Goal: Information Seeking & Learning: Learn about a topic

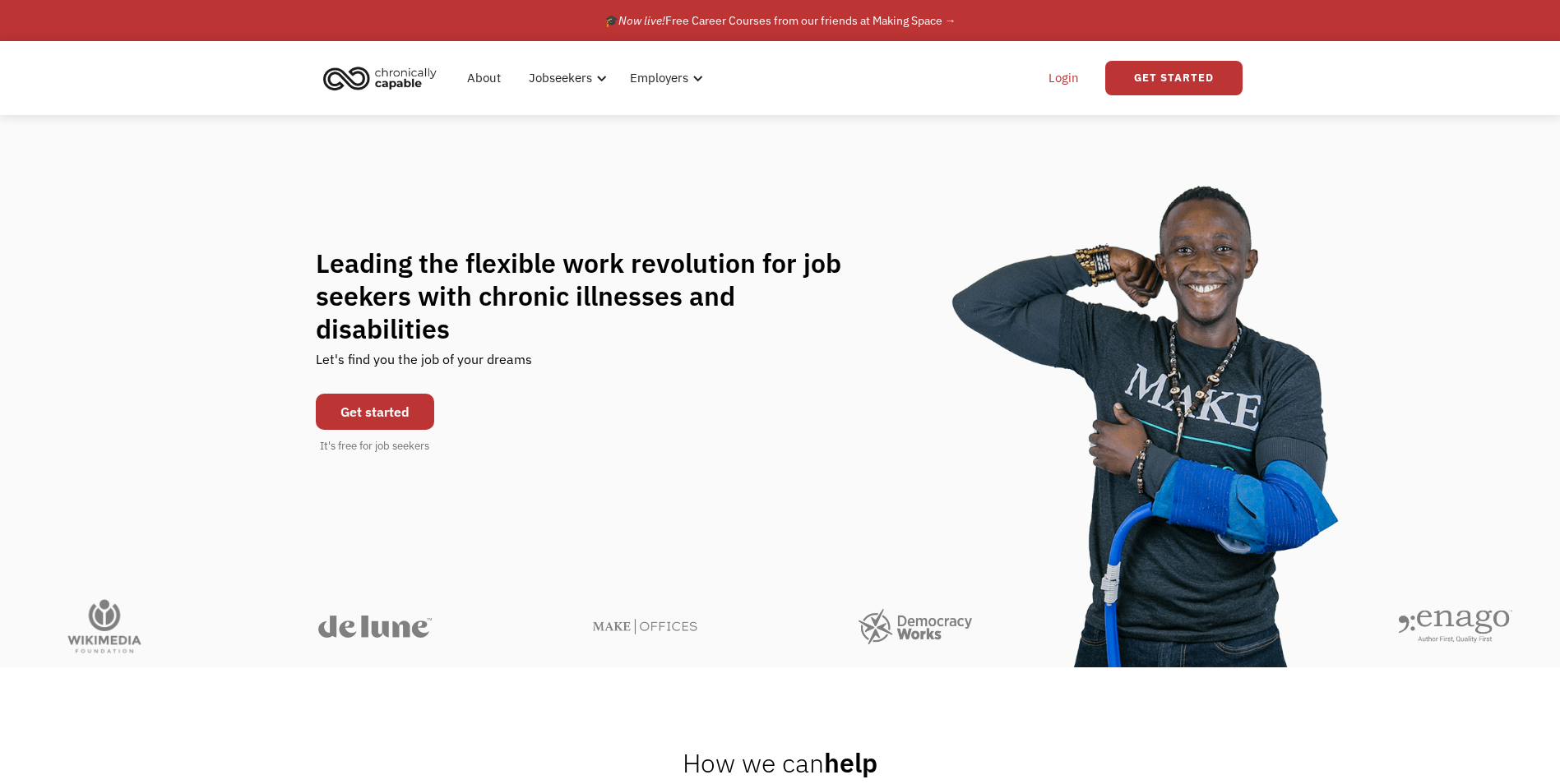
click at [1051, 75] on link "Login" at bounding box center [1063, 78] width 50 height 53
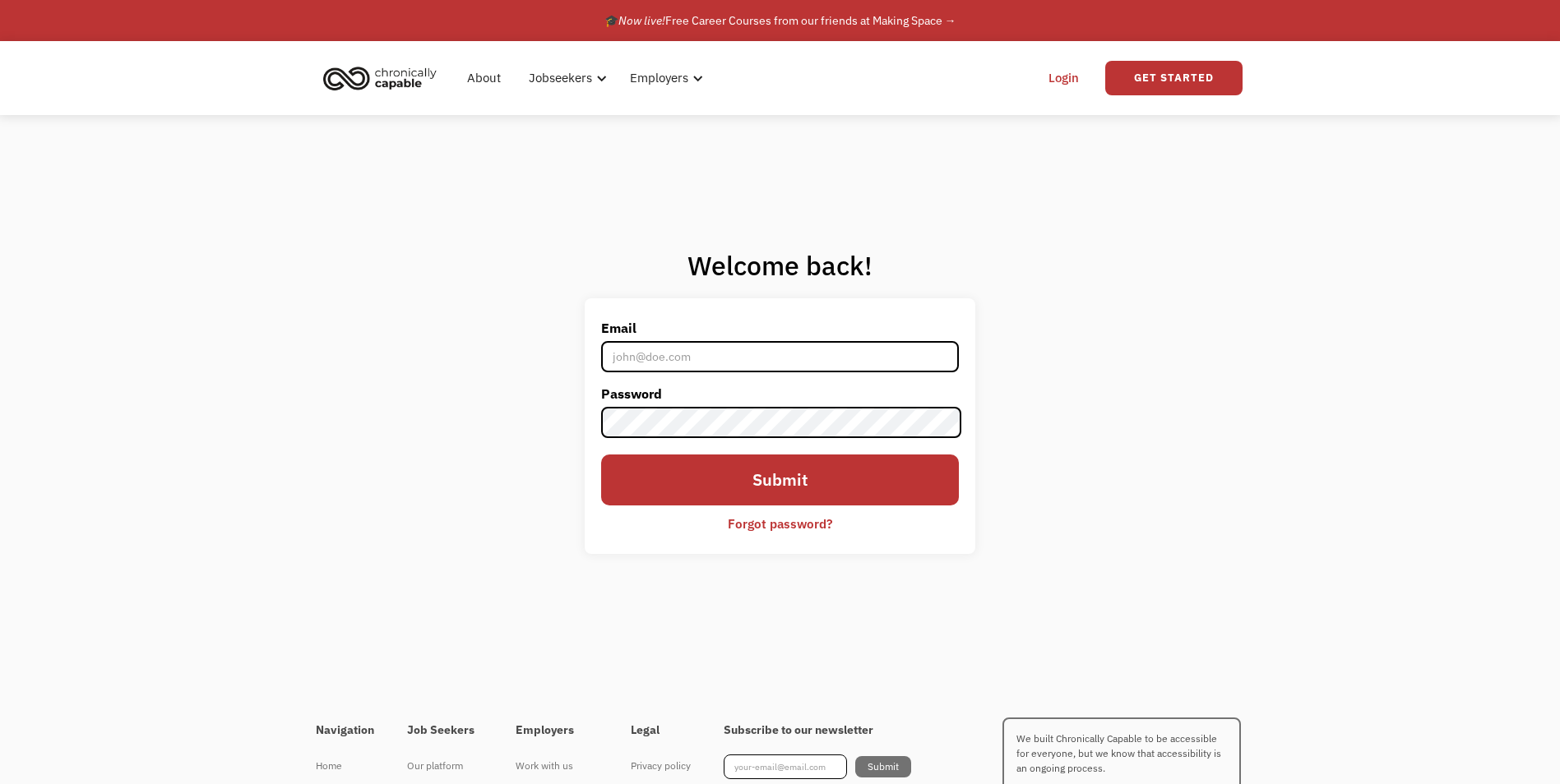
click at [661, 357] on input "Email" at bounding box center [780, 357] width 357 height 31
type input "wdsym.11@outlook.com"
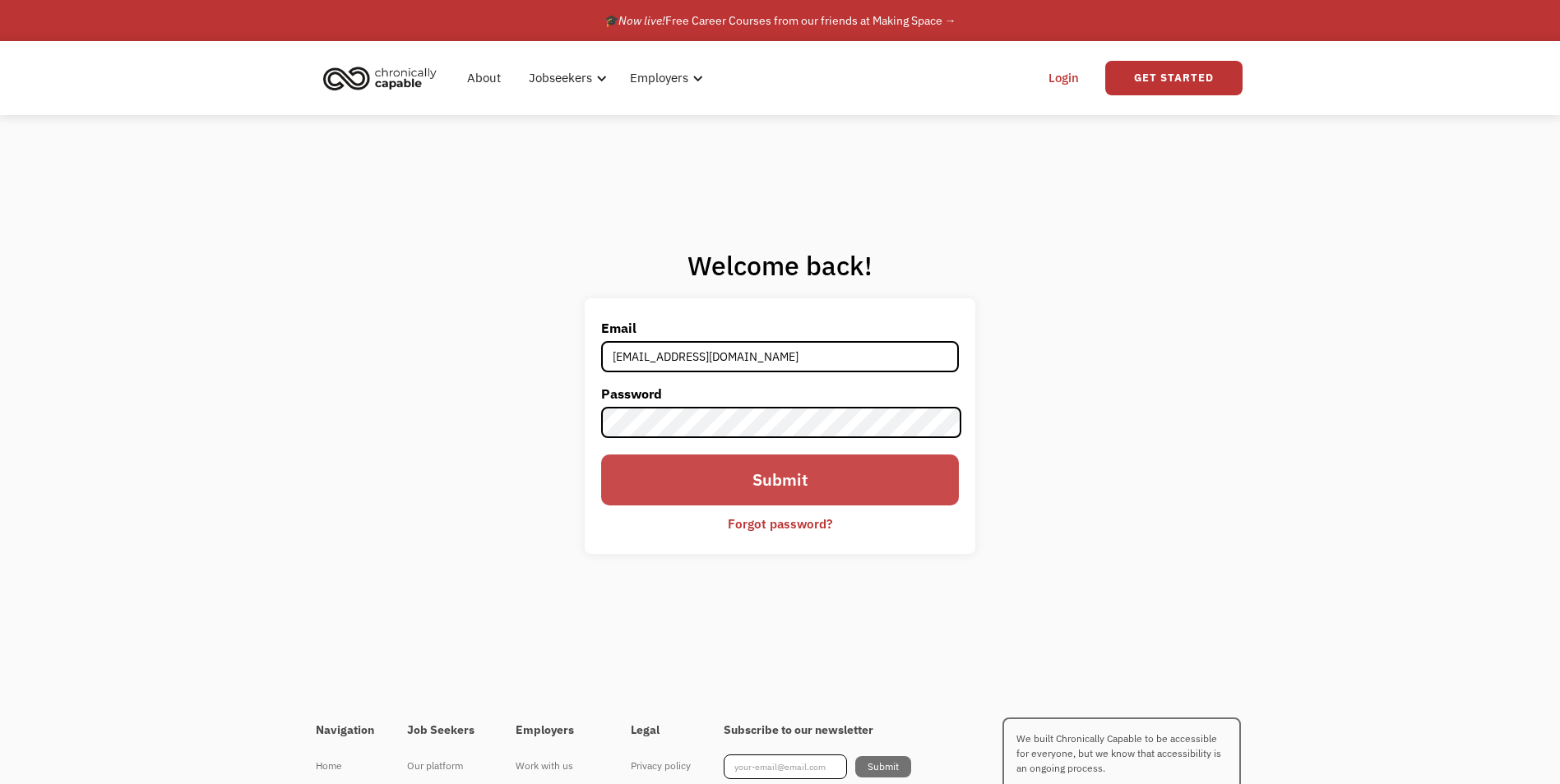
click at [744, 485] on input "Submit" at bounding box center [780, 480] width 357 height 51
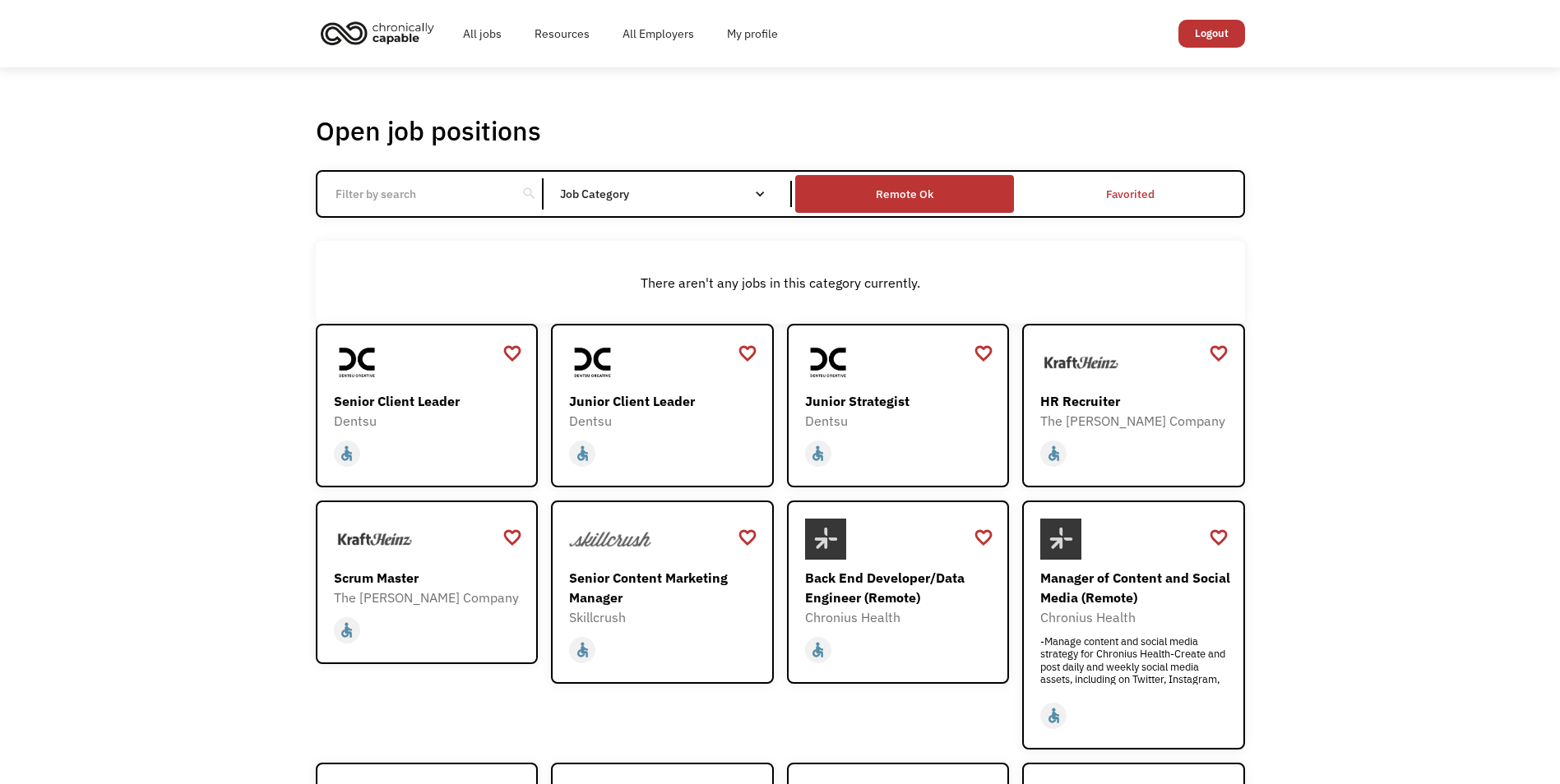
click at [933, 202] on div "Remote Ok" at bounding box center [904, 193] width 218 height 29
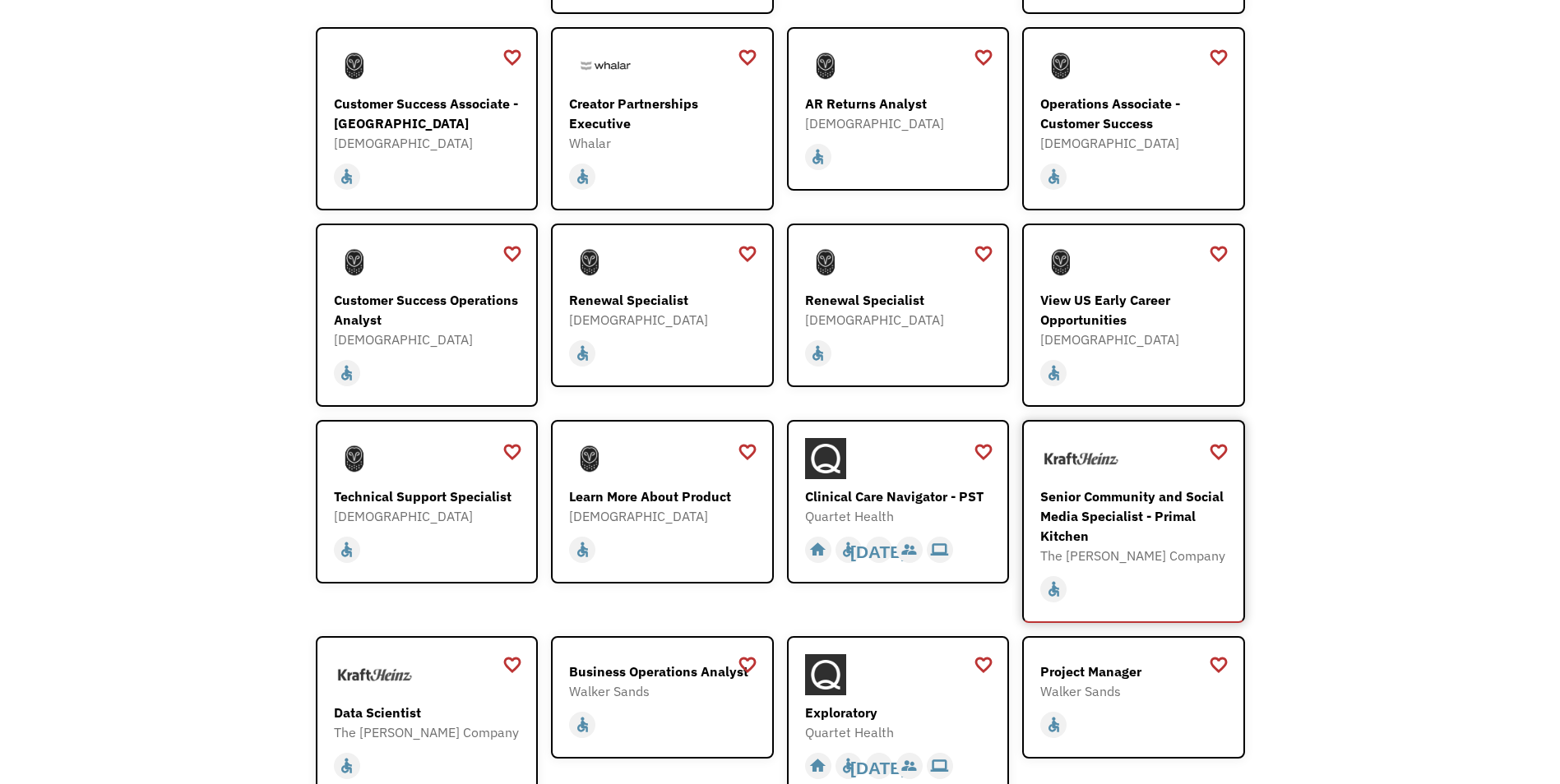
scroll to position [1233, 0]
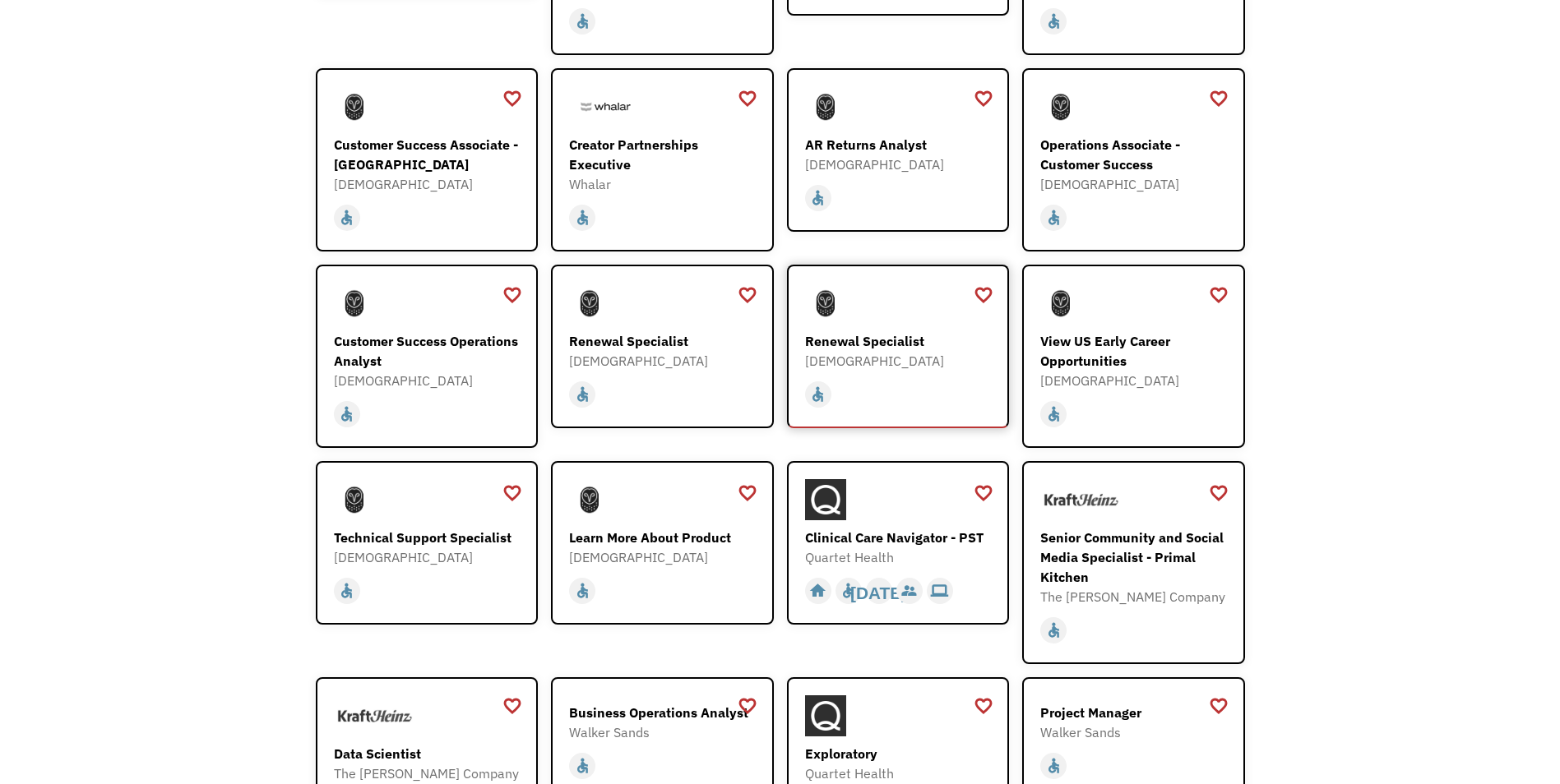
click at [862, 331] on div "Renewal Specialist" at bounding box center [900, 340] width 190 height 19
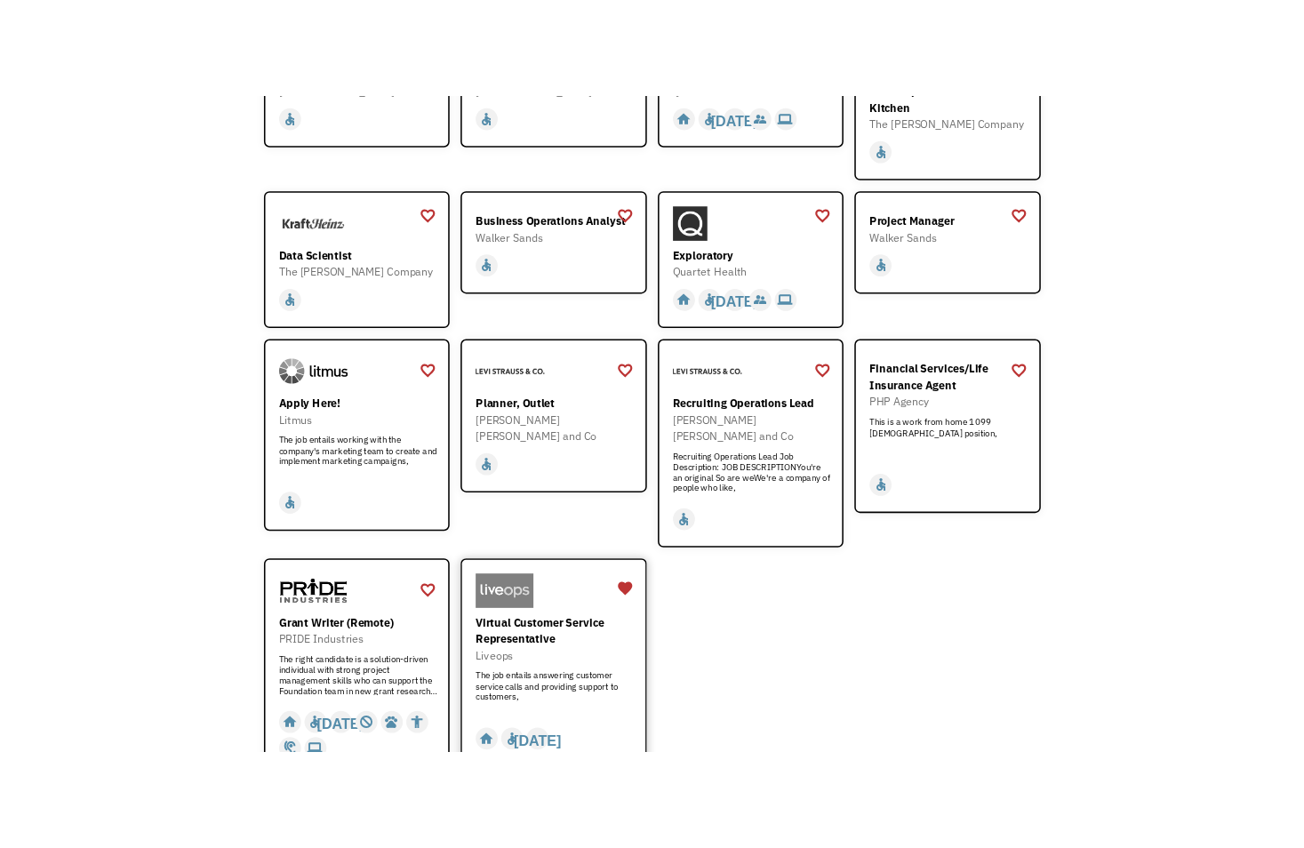
scroll to position [2045, 0]
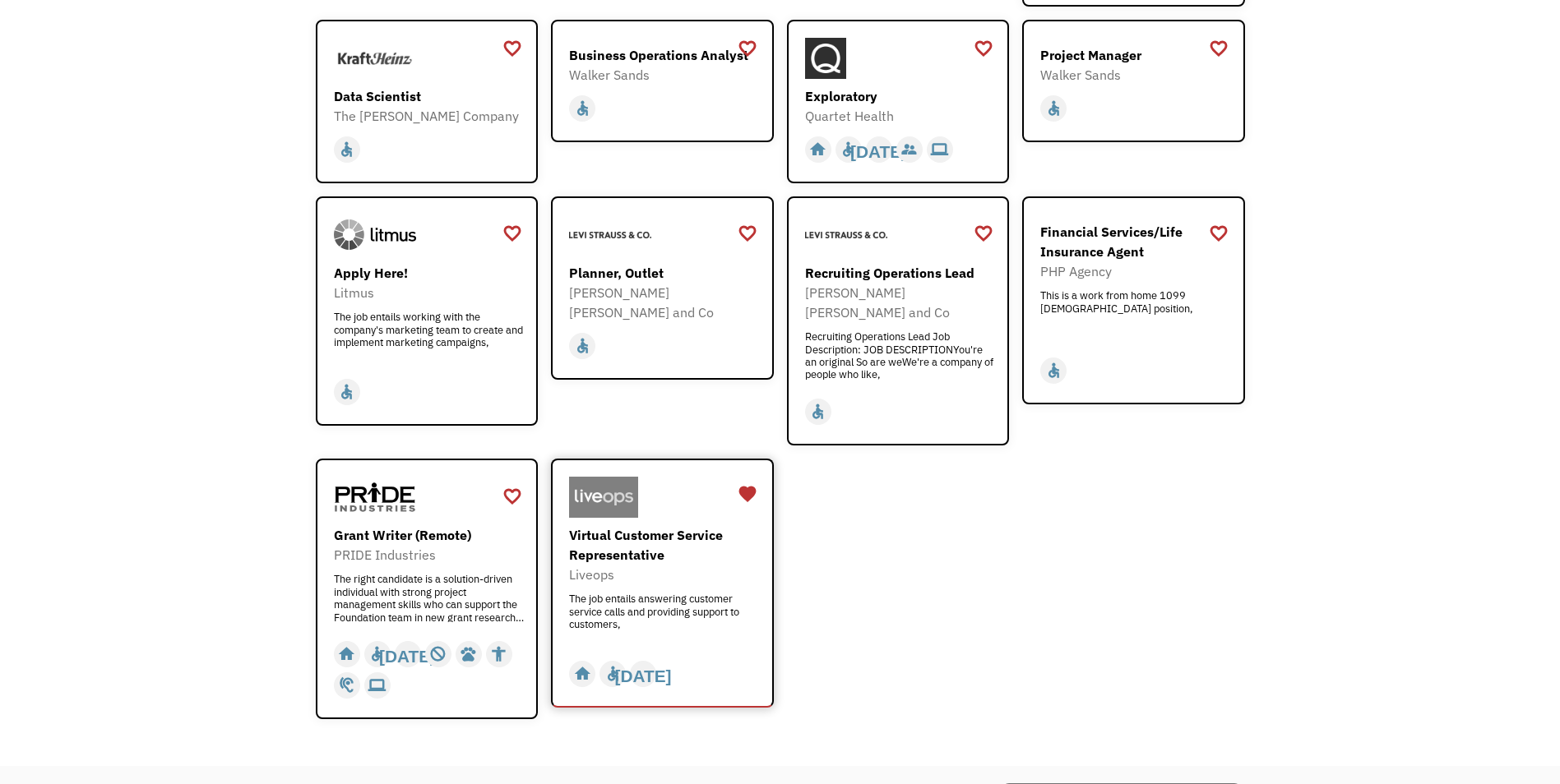
click at [602, 525] on div "Virtual Customer Service Representative" at bounding box center [664, 545] width 190 height 40
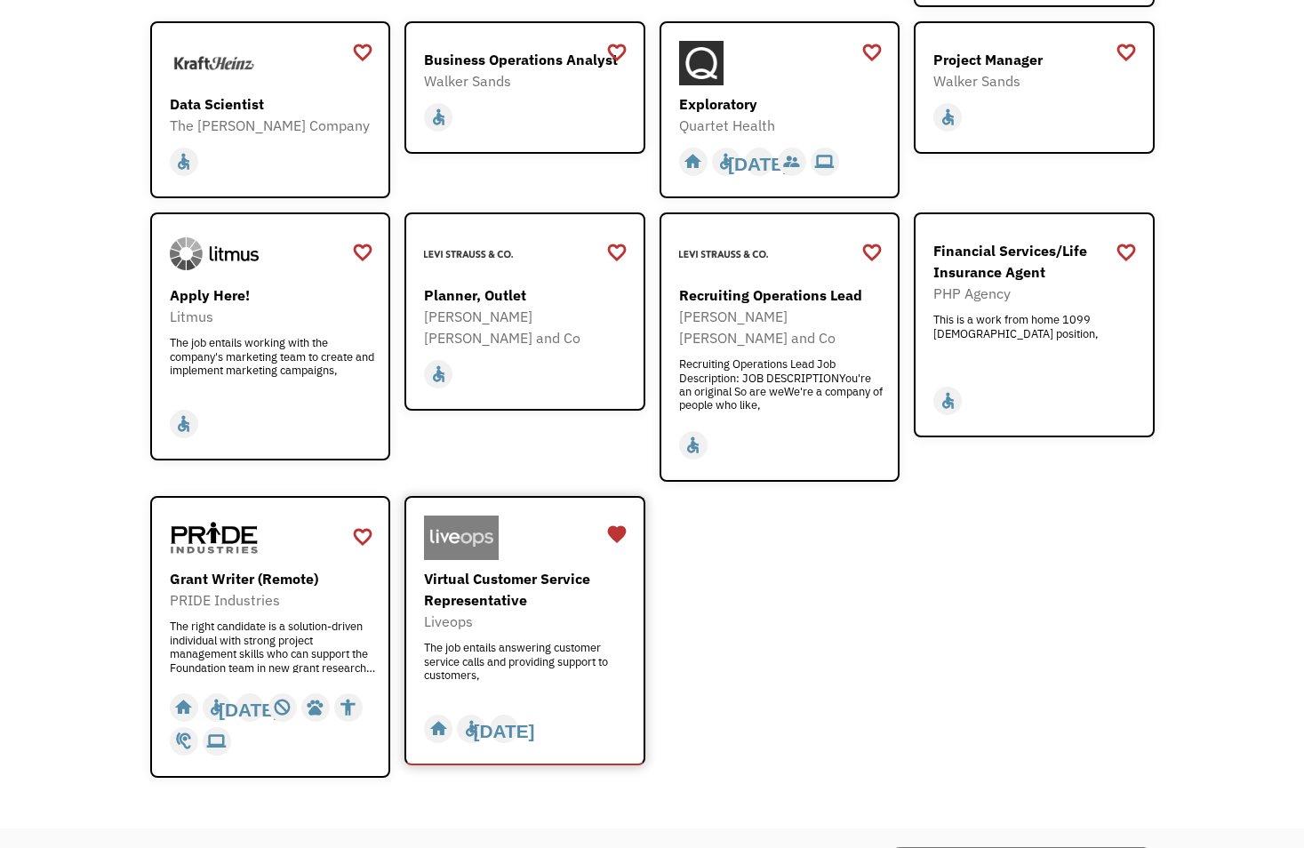
click at [508, 568] on div "Virtual Customer Service Representative" at bounding box center [527, 589] width 206 height 43
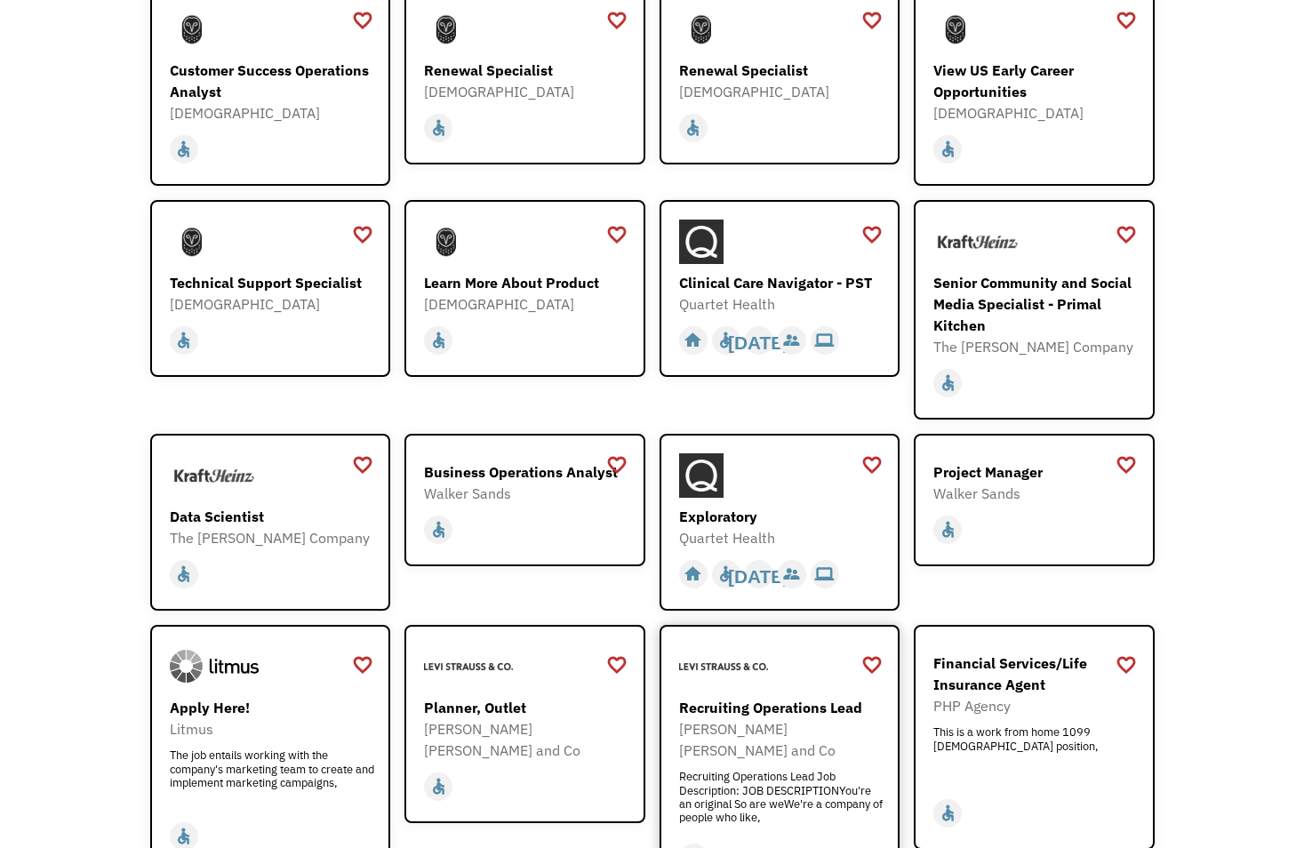
scroll to position [1600, 0]
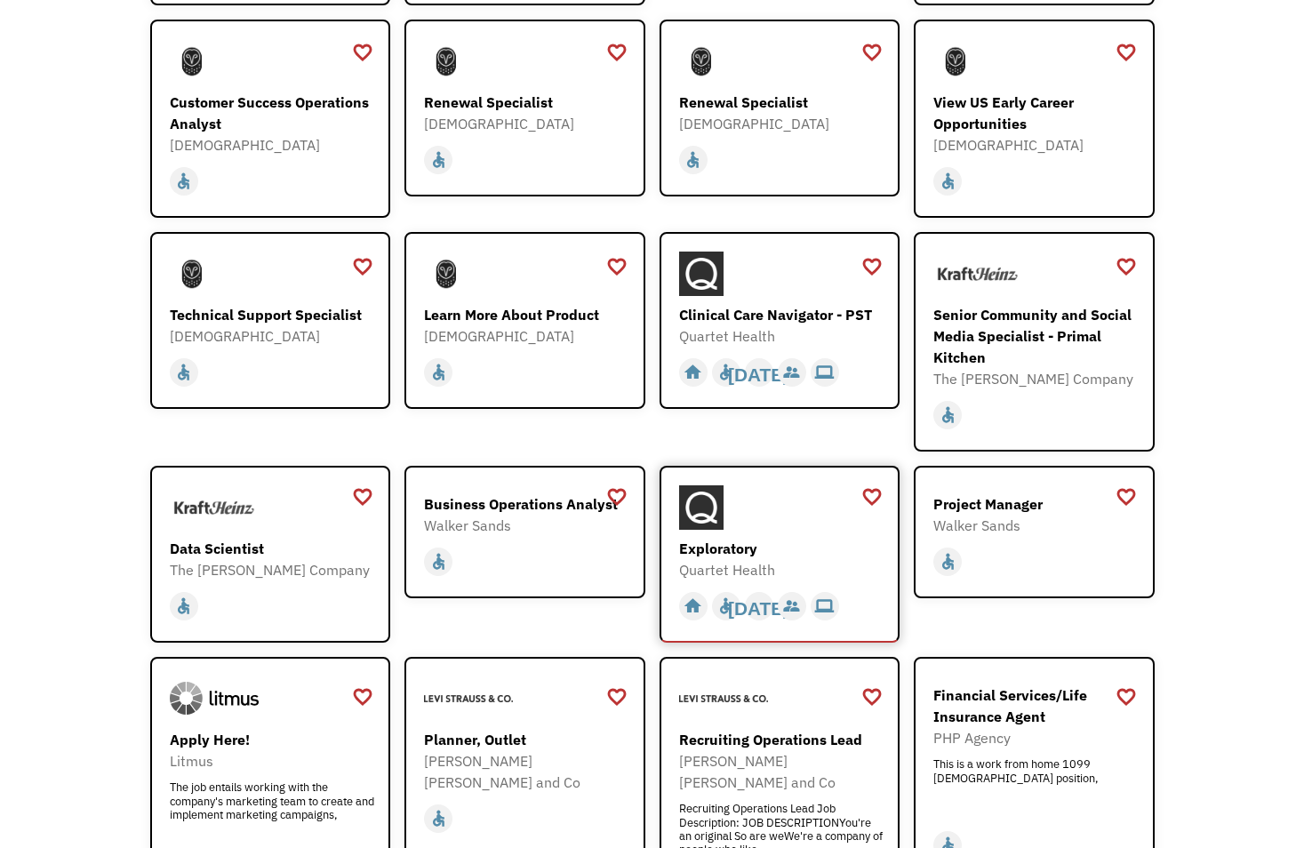
click at [738, 538] on div "Exploratory" at bounding box center [782, 548] width 206 height 21
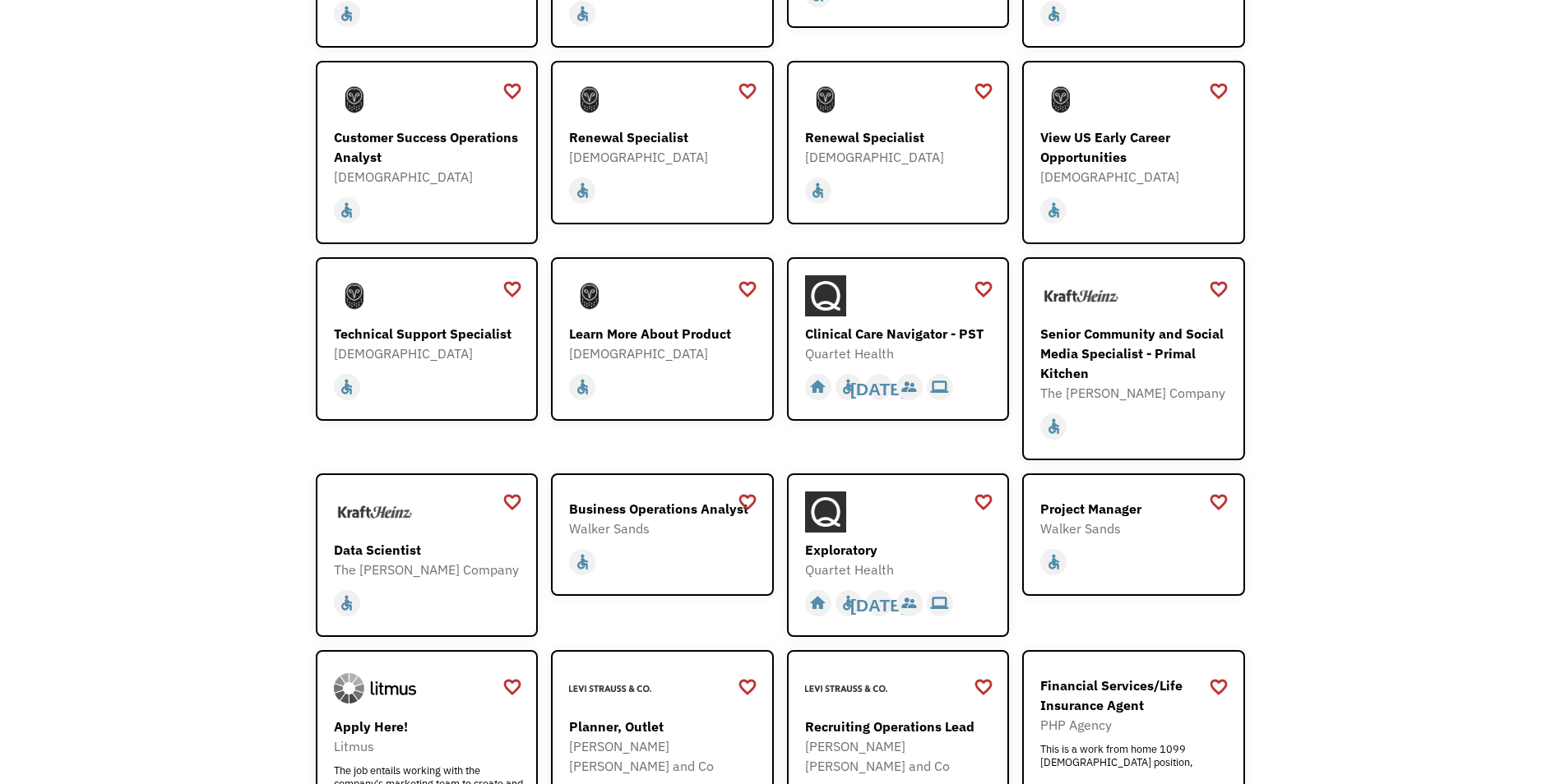
scroll to position [1397, 0]
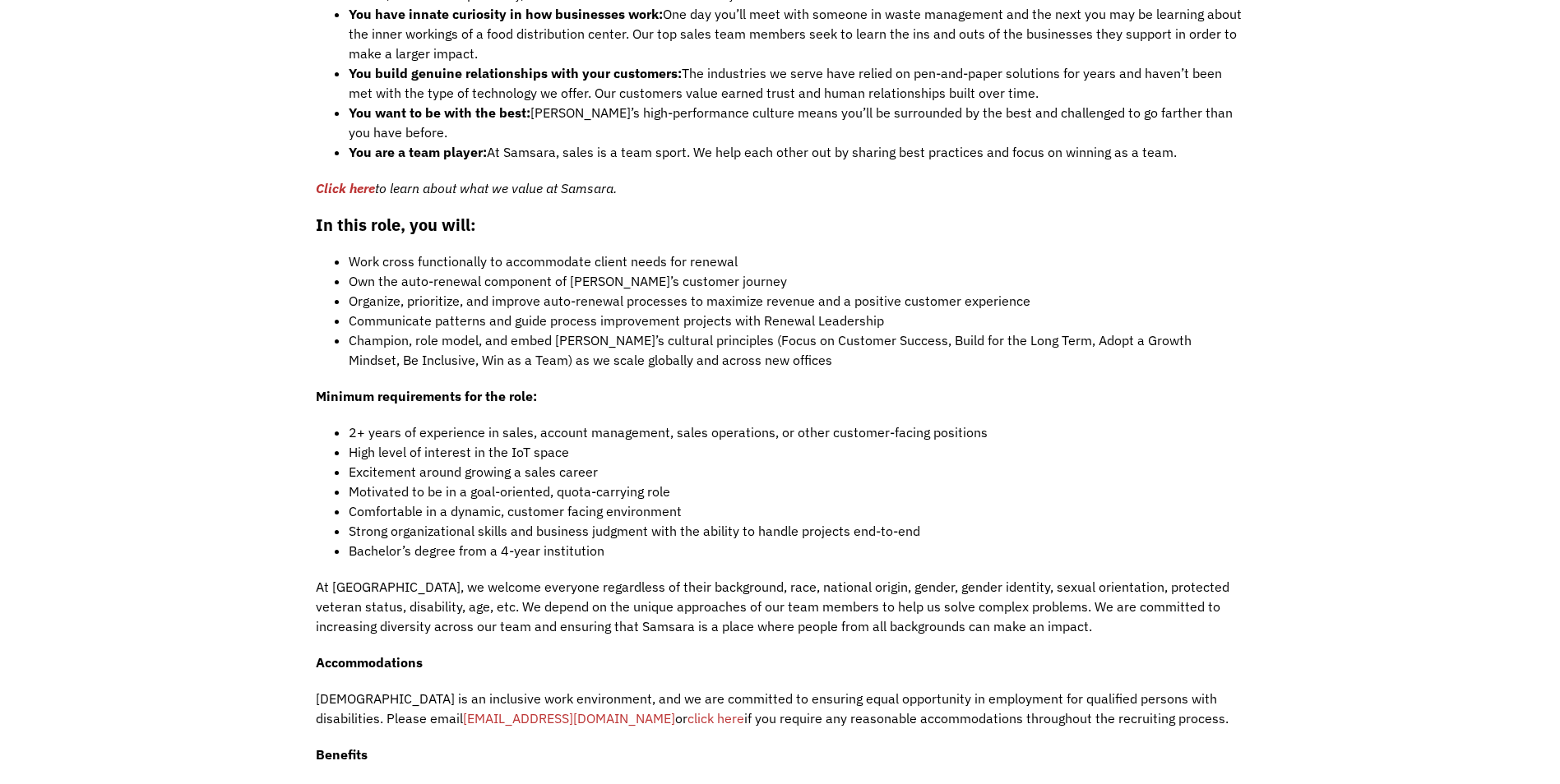
scroll to position [1316, 0]
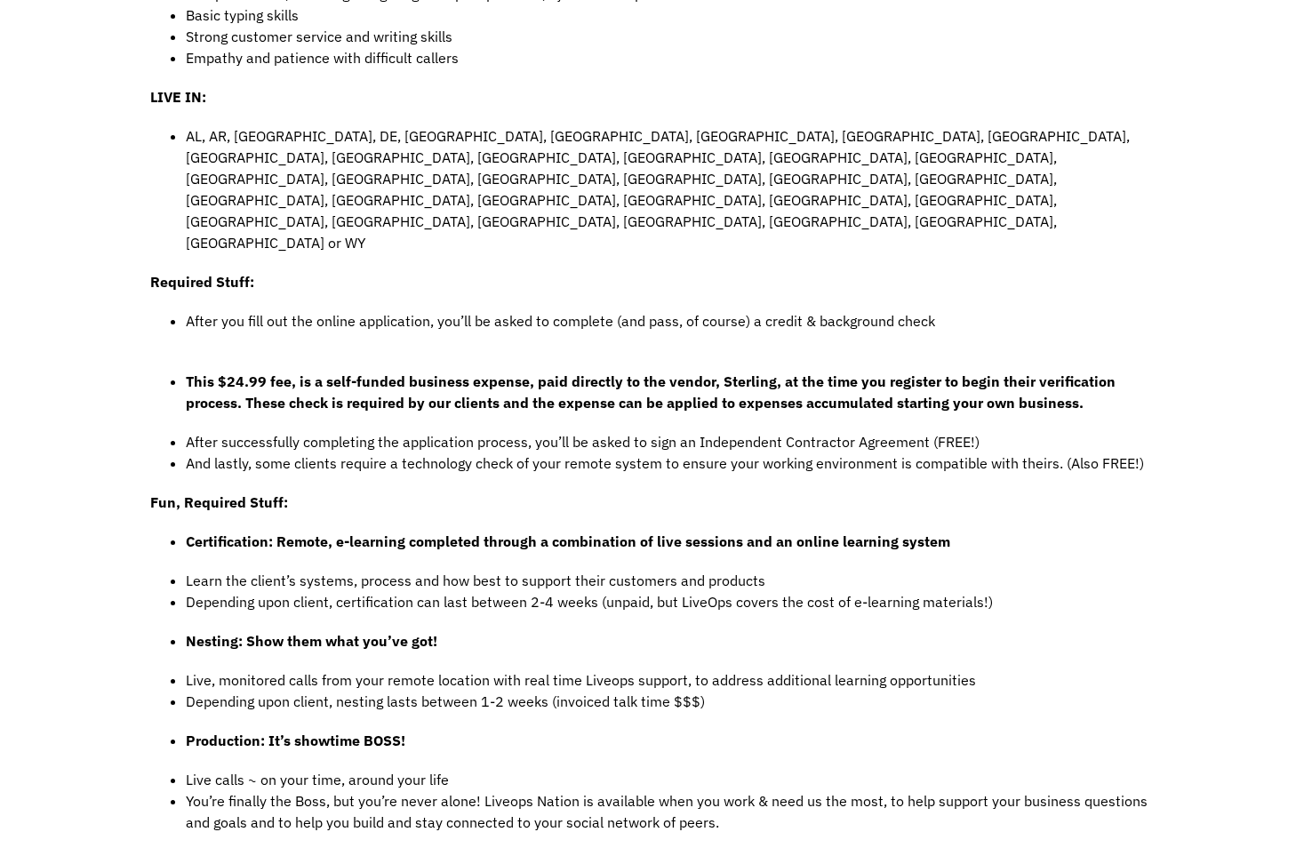
scroll to position [1067, 0]
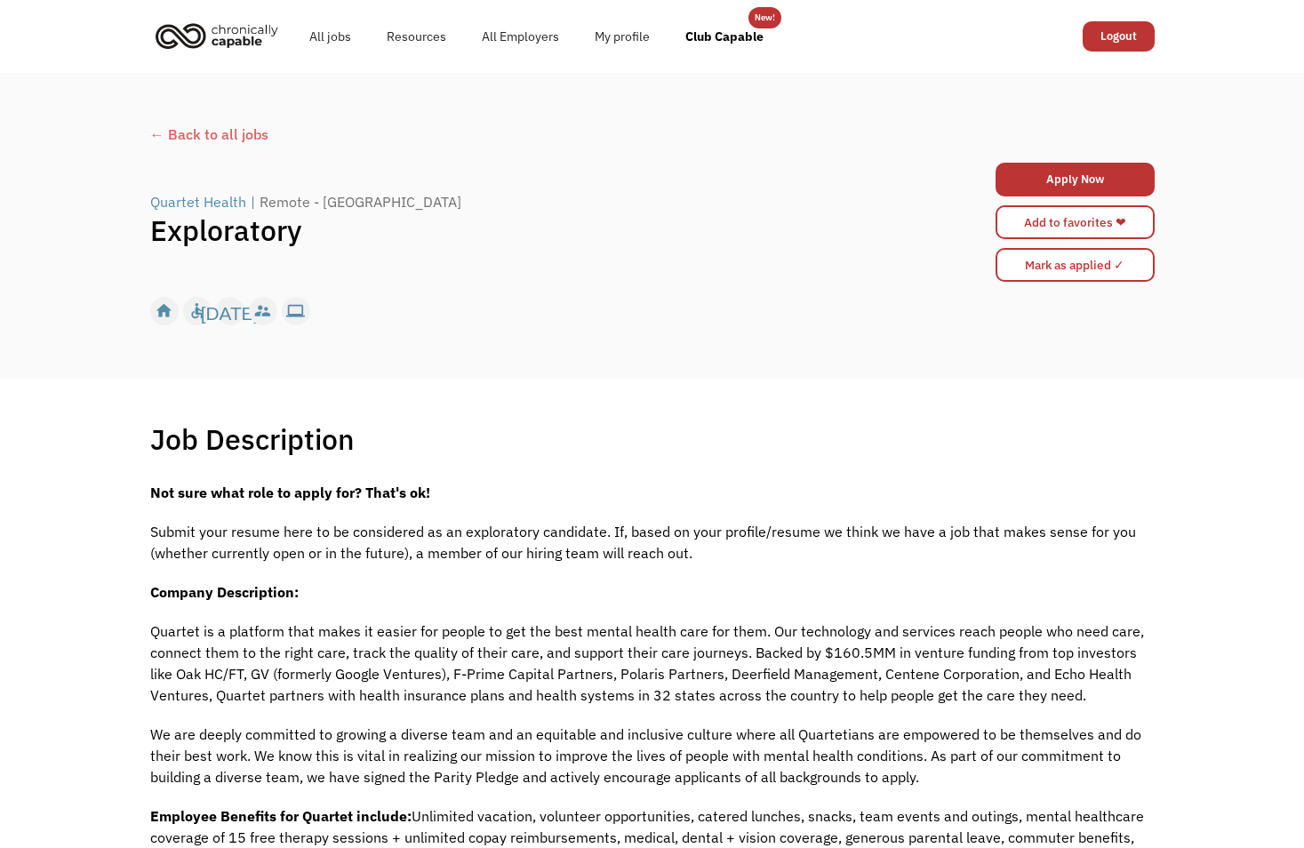
click at [204, 134] on div "← Back to all jobs" at bounding box center [652, 134] width 1005 height 21
